Goal: Check status: Check status

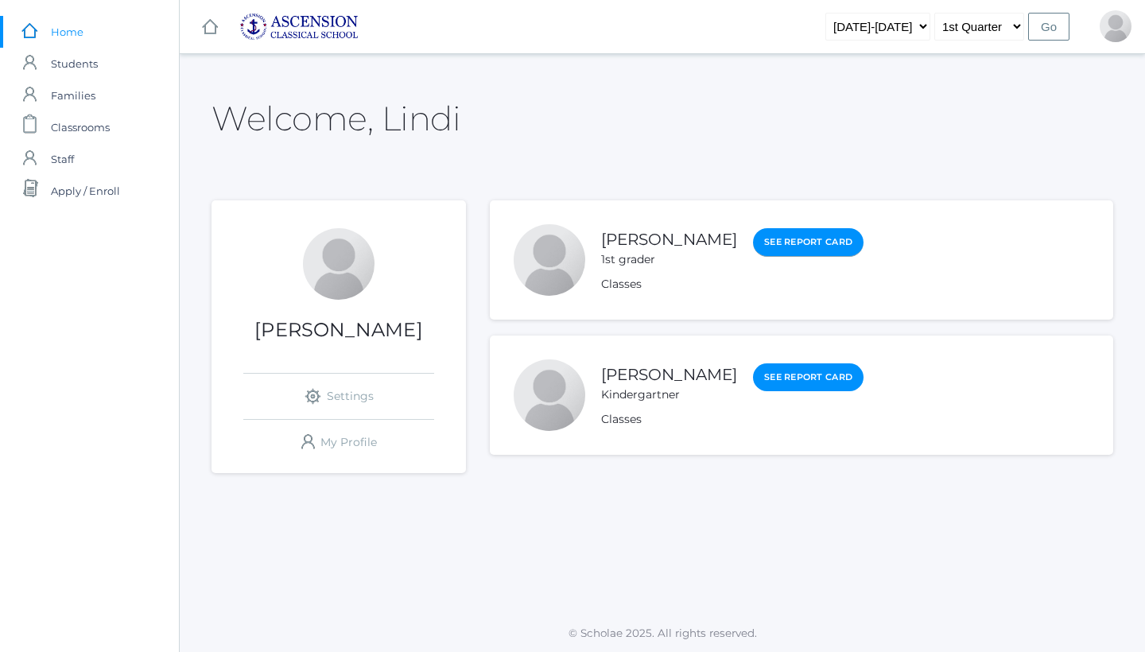
click at [771, 248] on link "See Report Card" at bounding box center [808, 242] width 111 height 29
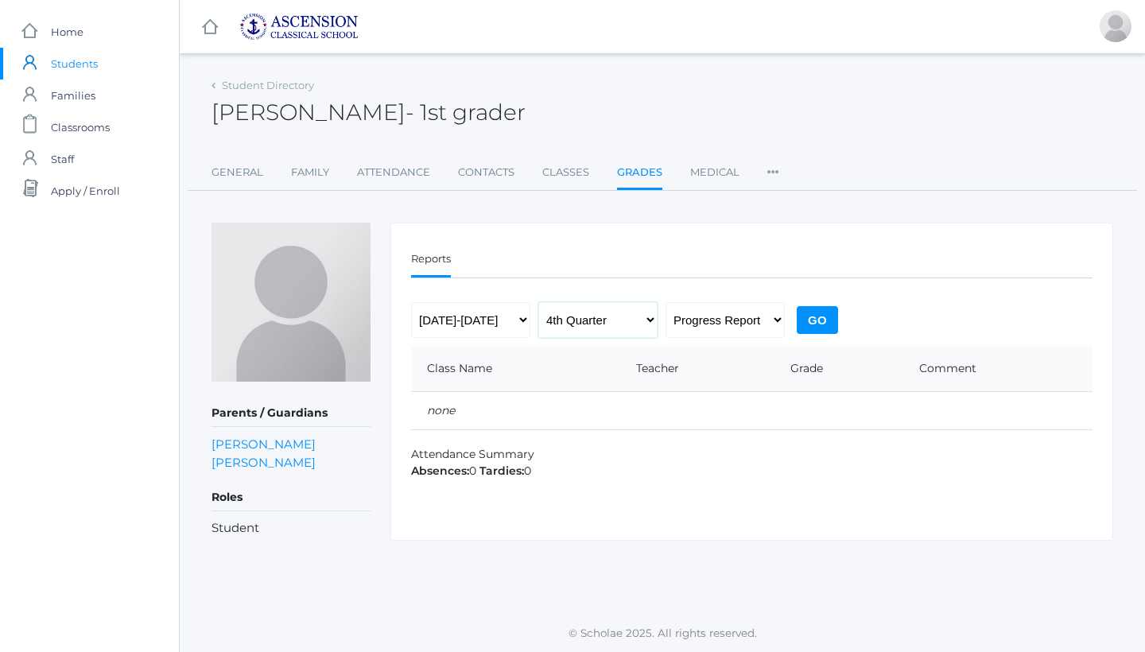
select select "1"
click at [814, 316] on input "Go" at bounding box center [817, 320] width 41 height 28
select select "report"
click at [822, 321] on input "Go" at bounding box center [817, 320] width 41 height 28
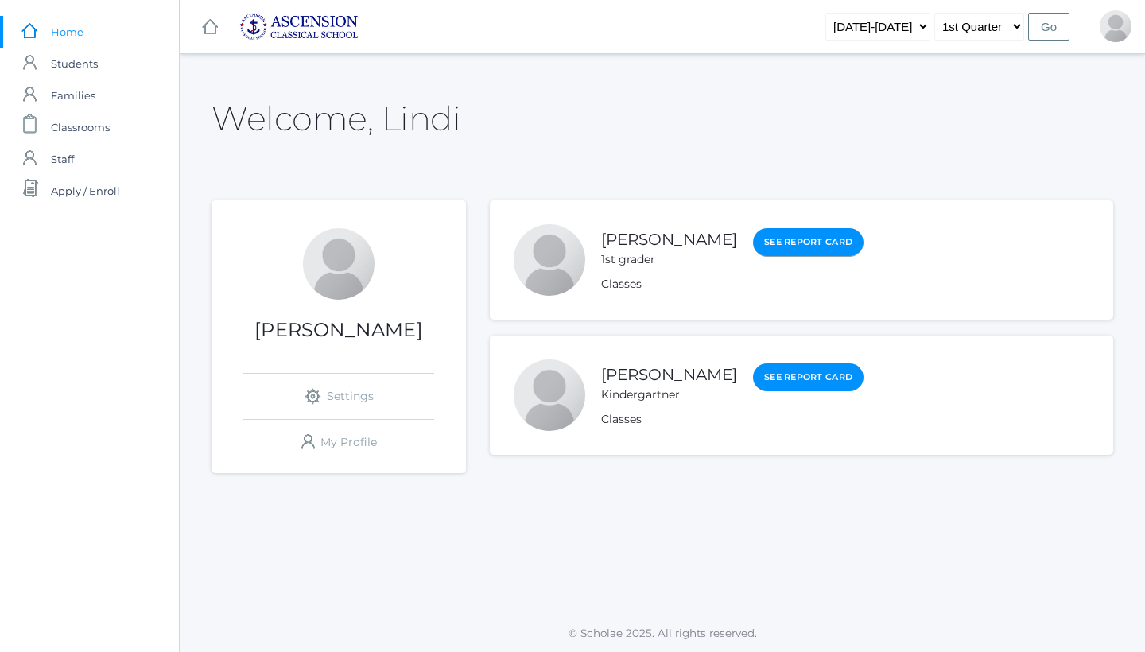
click at [783, 247] on link "See Report Card" at bounding box center [808, 242] width 111 height 29
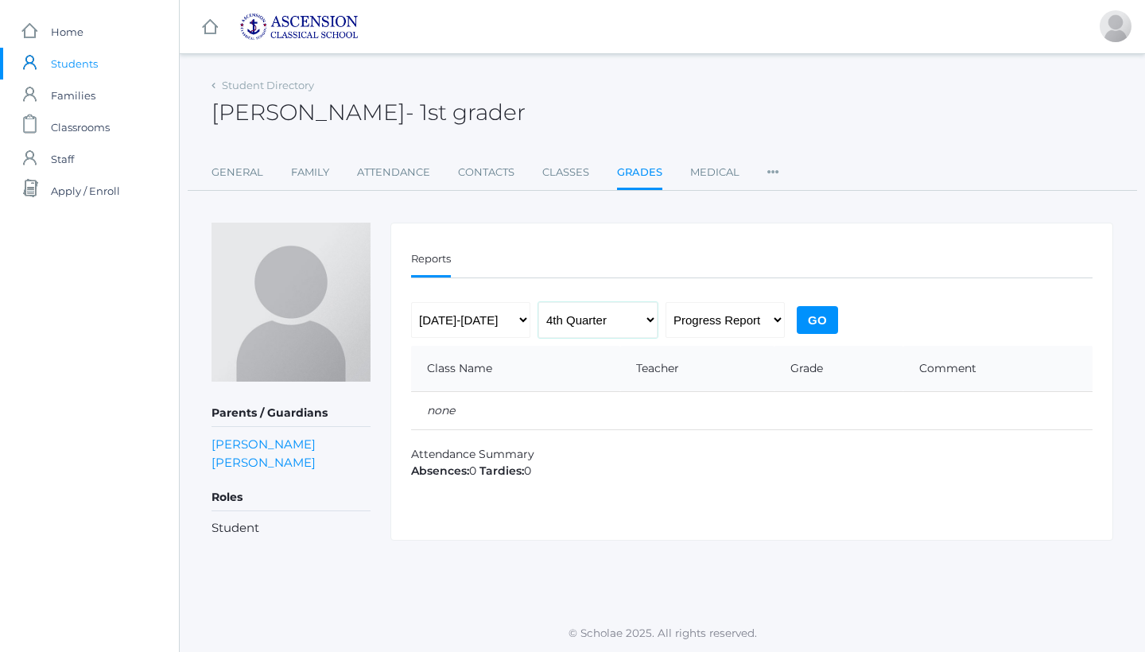
select select "1"
click at [832, 323] on input "Go" at bounding box center [817, 320] width 41 height 28
